Goal: Navigation & Orientation: Find specific page/section

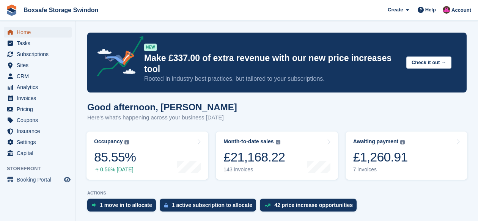
click at [17, 31] on span "Home" at bounding box center [40, 32] width 46 height 11
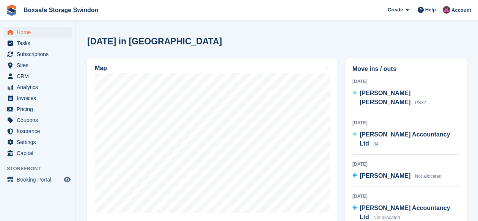
scroll to position [201, 0]
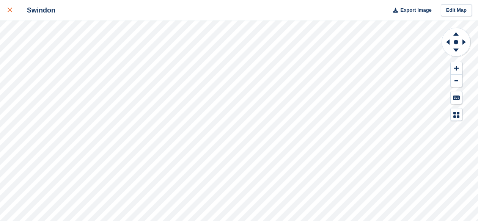
click at [8, 13] on div at bounding box center [14, 10] width 13 height 9
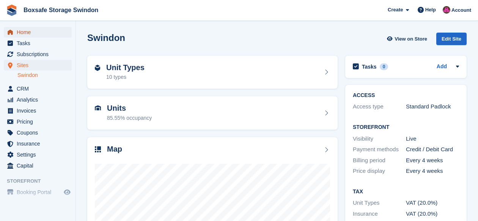
click at [24, 35] on span "Home" at bounding box center [40, 32] width 46 height 11
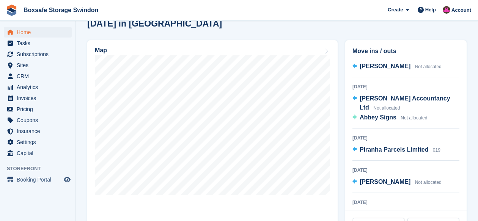
scroll to position [109, 0]
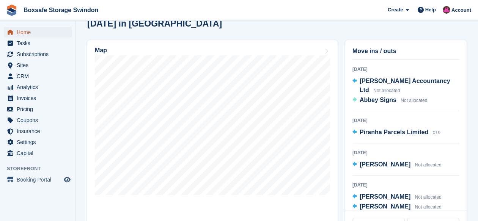
click at [25, 28] on span "Home" at bounding box center [40, 32] width 46 height 11
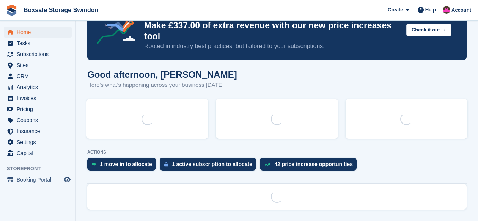
scroll to position [0, 0]
